Goal: Task Accomplishment & Management: Use online tool/utility

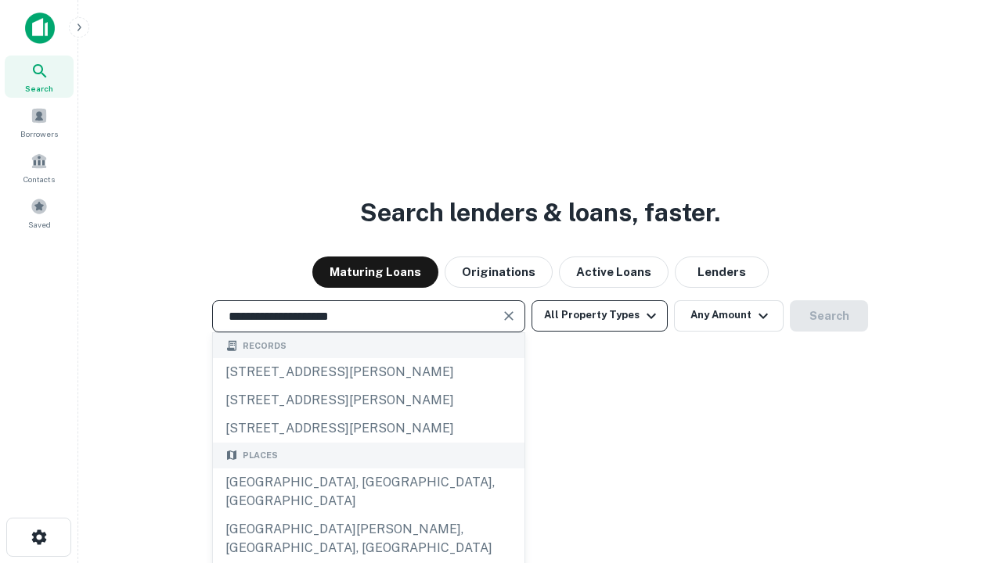
click at [368, 516] on div "[GEOGRAPHIC_DATA], [GEOGRAPHIC_DATA], [GEOGRAPHIC_DATA]" at bounding box center [368, 492] width 311 height 47
type input "**********"
click at [599, 315] on button "All Property Types" at bounding box center [599, 315] width 136 height 31
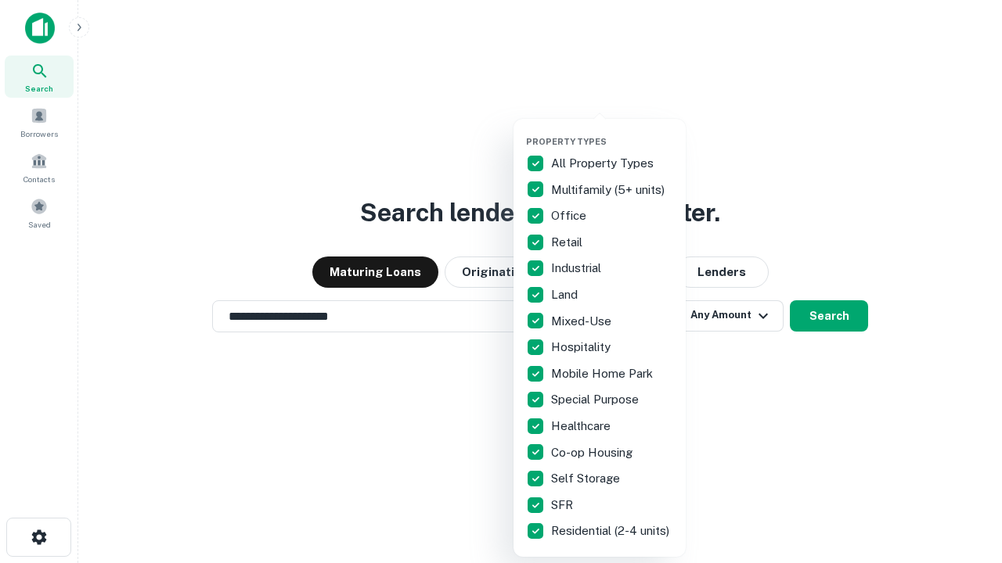
click at [612, 131] on button "button" at bounding box center [612, 131] width 172 height 1
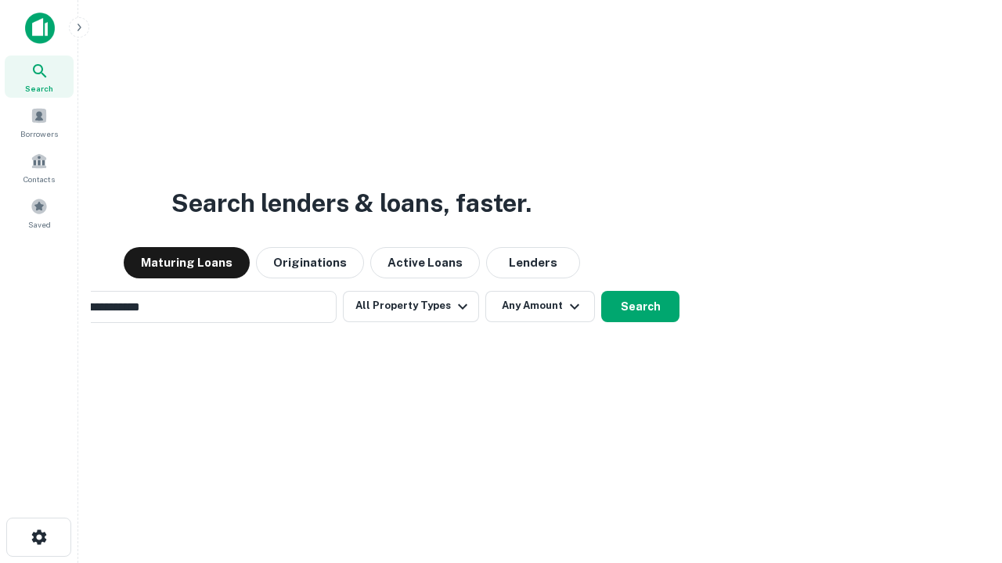
scroll to position [24, 0]
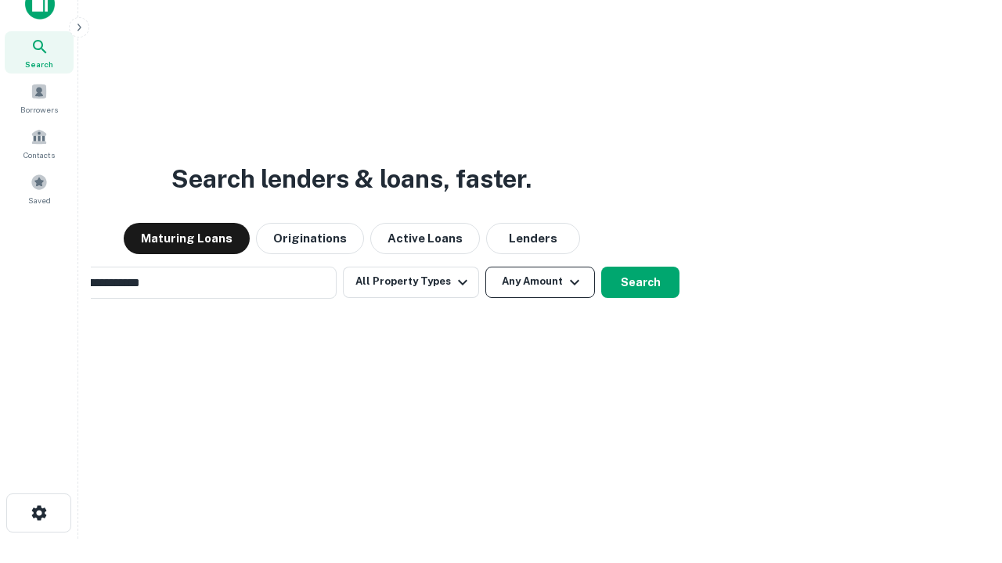
click at [485, 267] on button "Any Amount" at bounding box center [540, 282] width 110 height 31
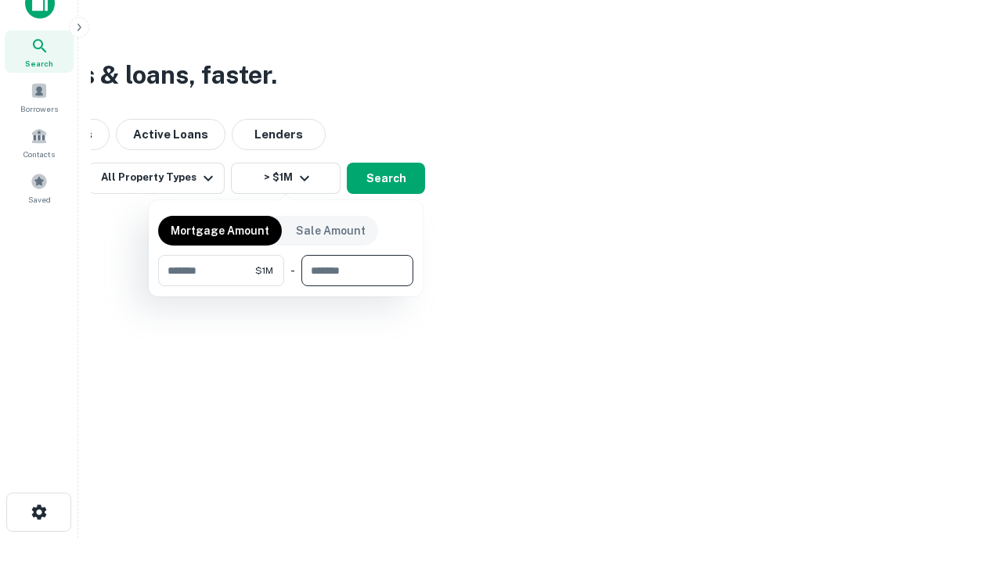
type input "*******"
click at [286, 286] on button "button" at bounding box center [285, 286] width 255 height 1
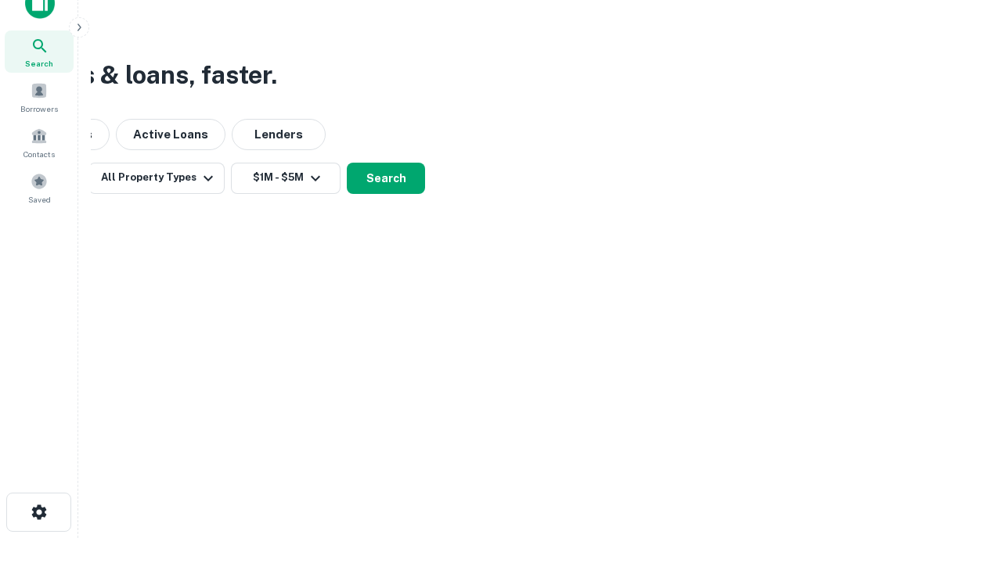
scroll to position [9, 289]
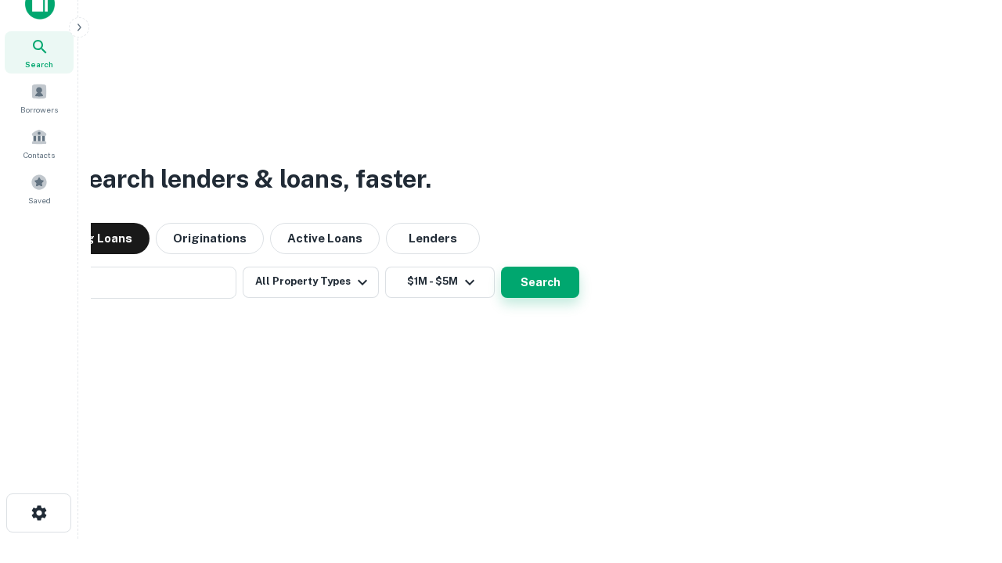
click at [501, 267] on button "Search" at bounding box center [540, 282] width 78 height 31
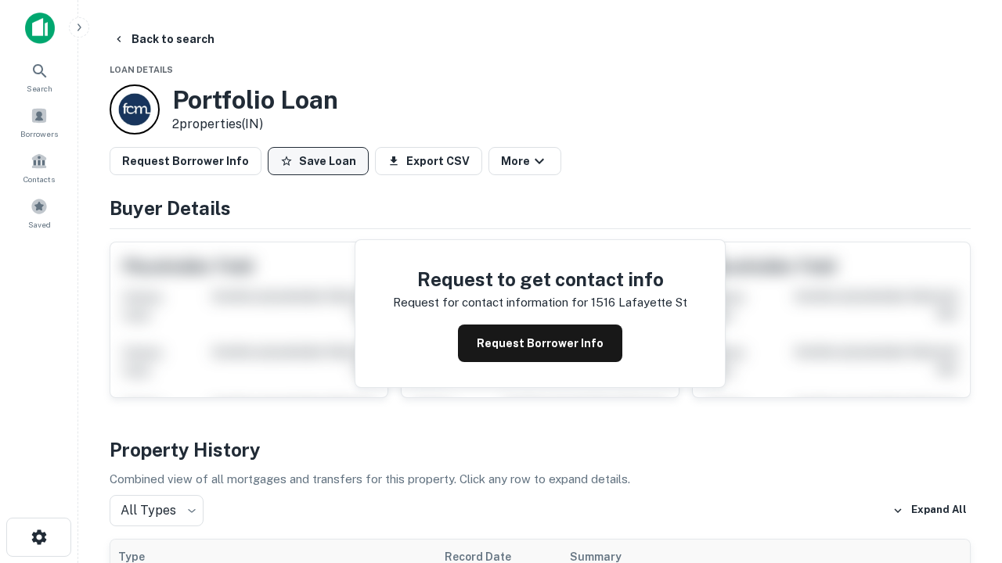
click at [318, 161] on button "Save Loan" at bounding box center [318, 161] width 101 height 28
click at [322, 161] on button "Loan Saved" at bounding box center [322, 161] width 108 height 28
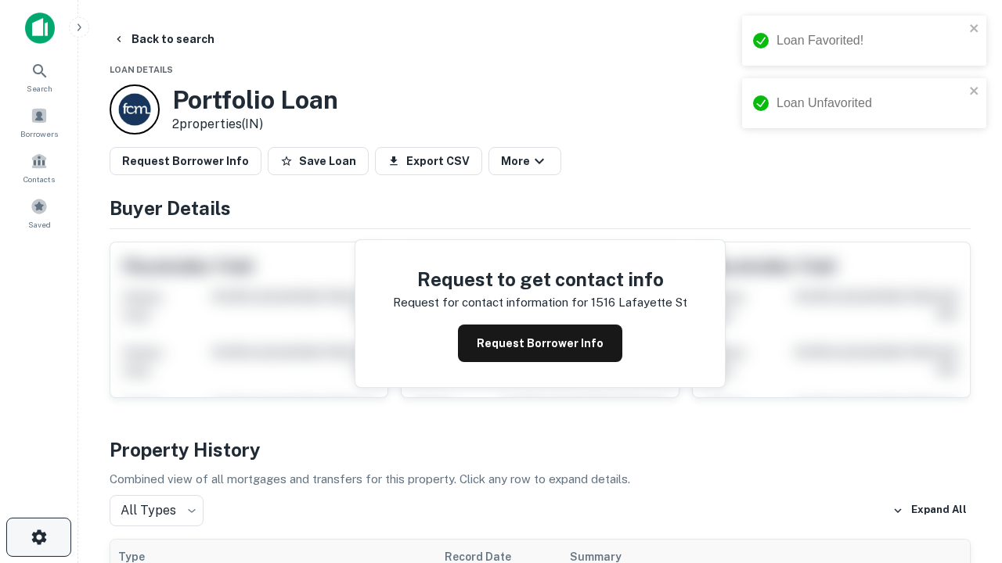
click at [38, 538] on icon "button" at bounding box center [39, 537] width 19 height 19
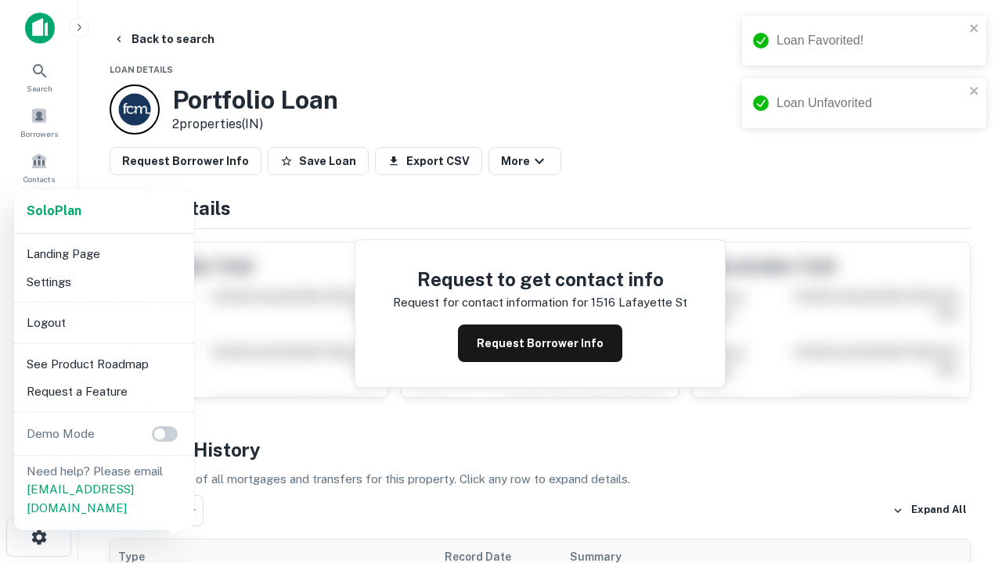
click at [103, 322] on li "Logout" at bounding box center [103, 323] width 167 height 28
